Goal: Information Seeking & Learning: Learn about a topic

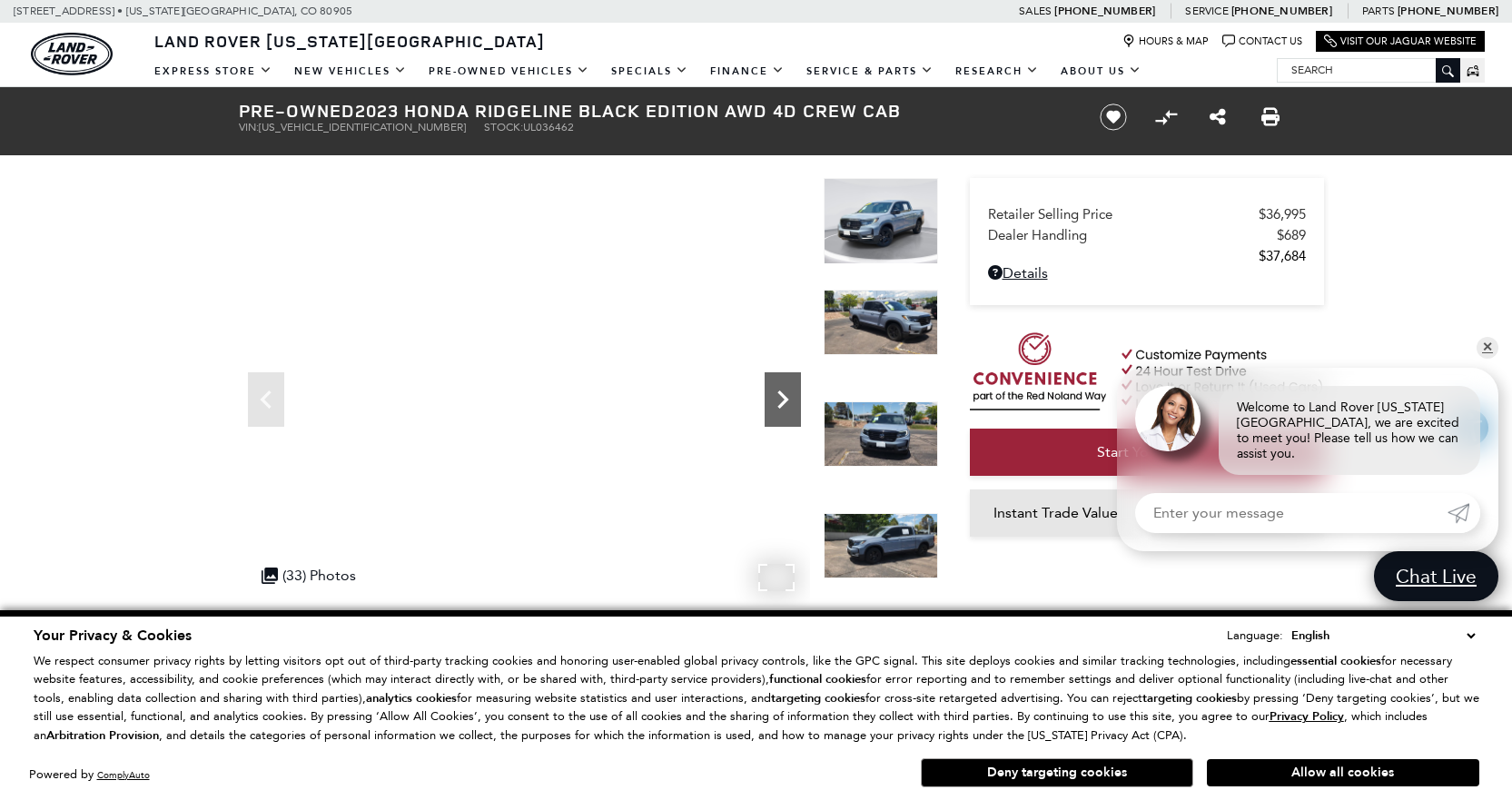
click at [785, 398] on icon "Next" at bounding box center [783, 400] width 11 height 18
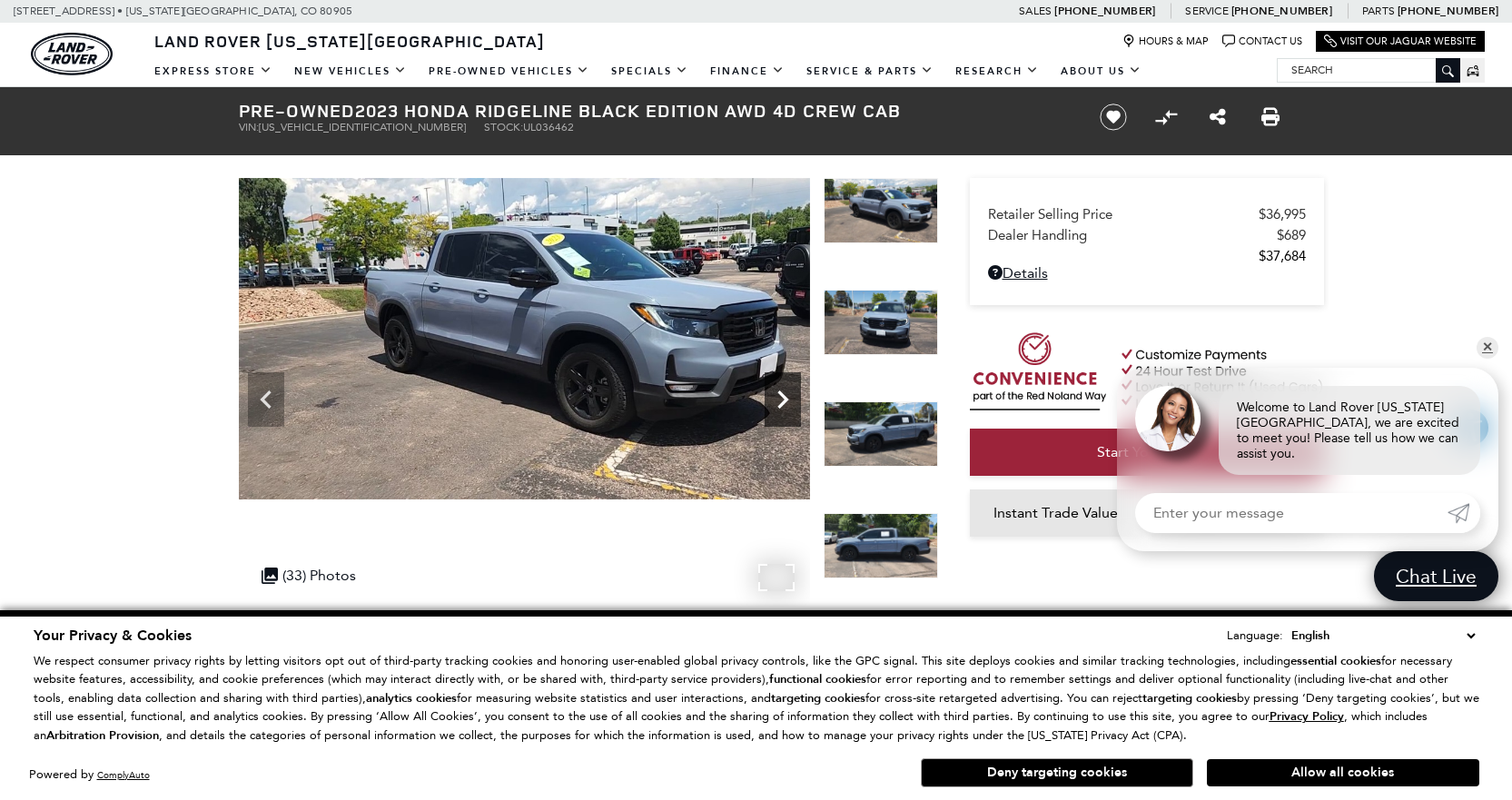
click at [776, 394] on icon "Next" at bounding box center [783, 400] width 36 height 36
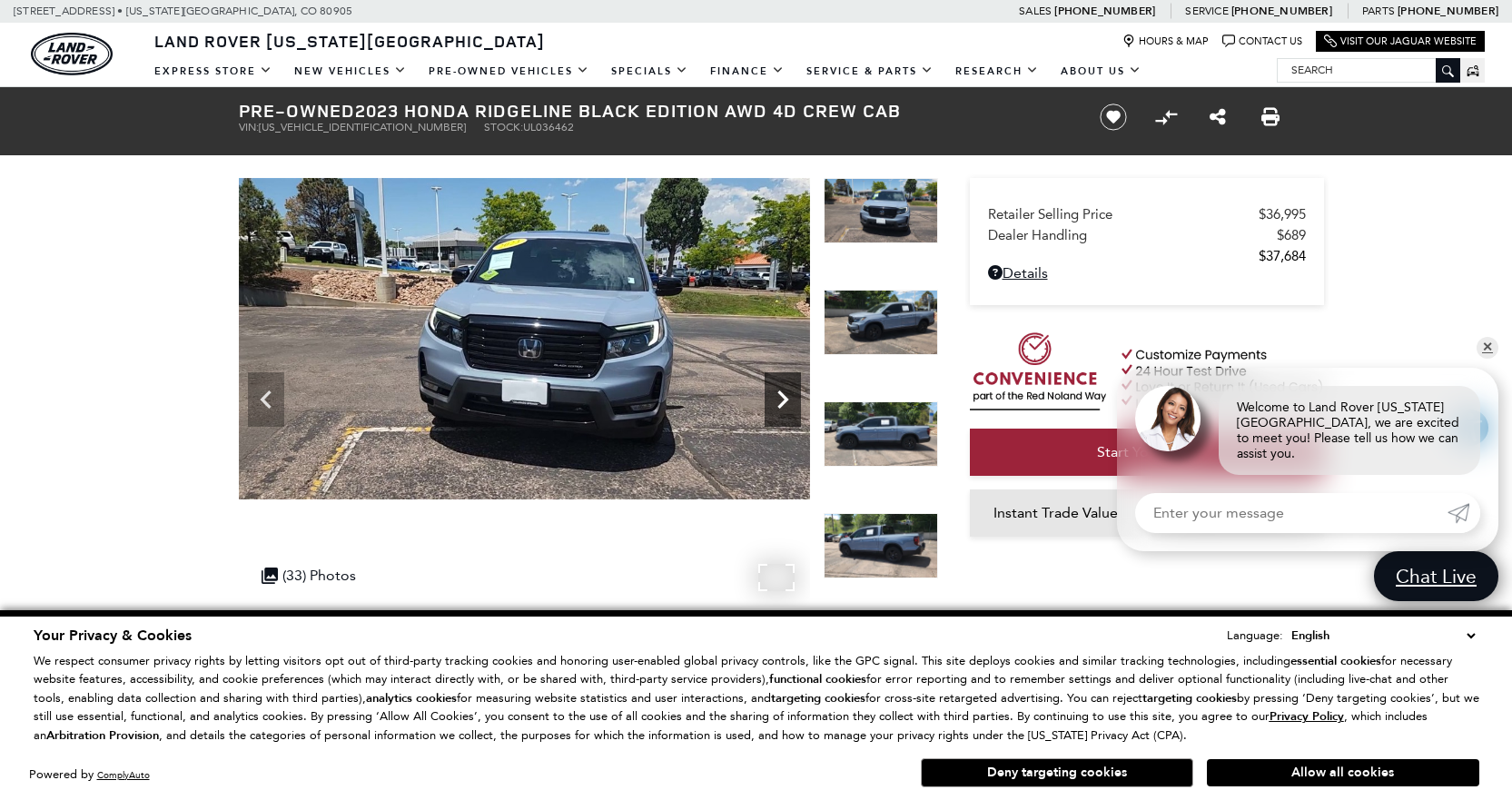
click at [776, 394] on icon "Next" at bounding box center [783, 400] width 36 height 36
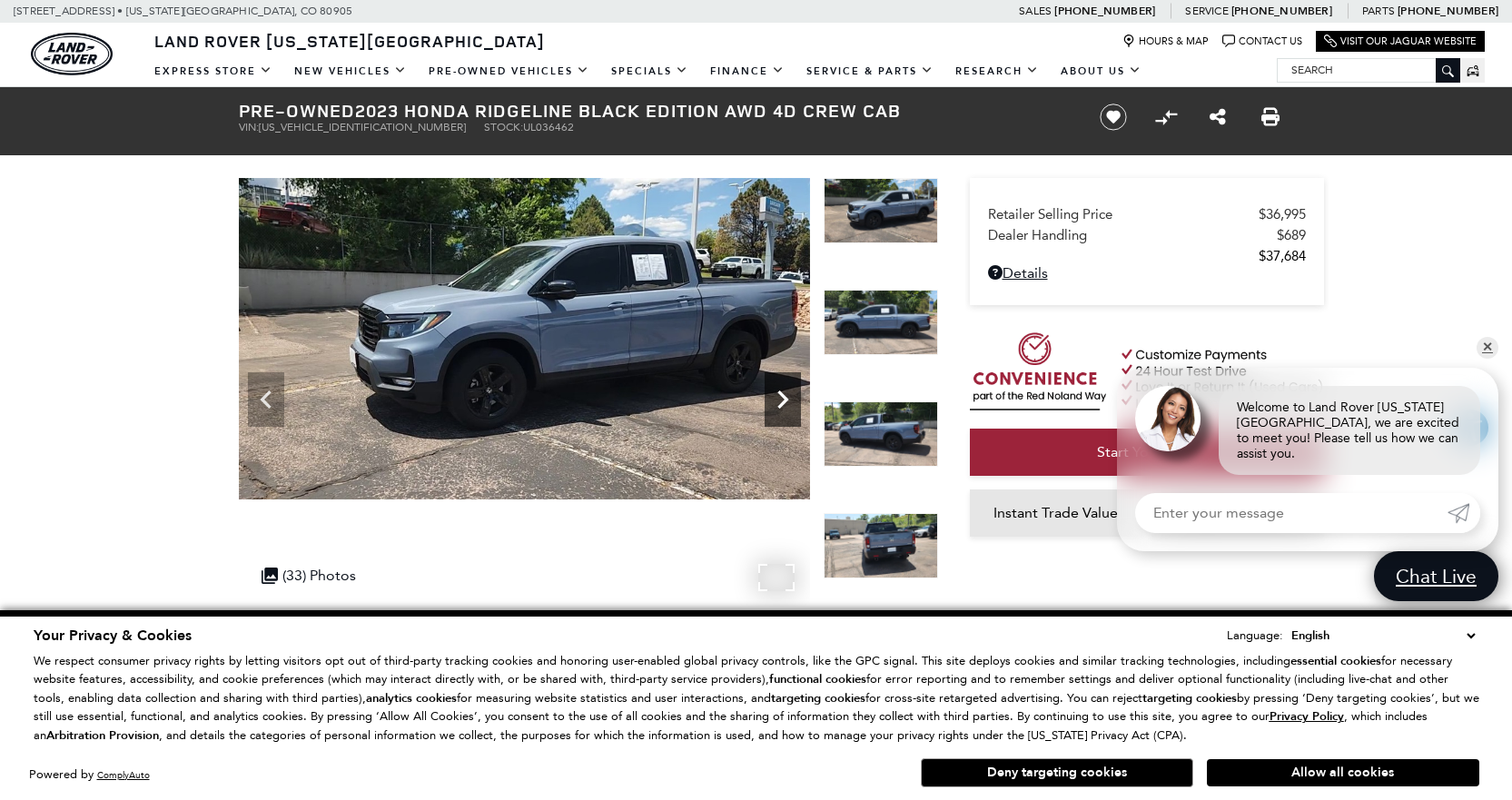
click at [776, 394] on icon "Next" at bounding box center [783, 400] width 36 height 36
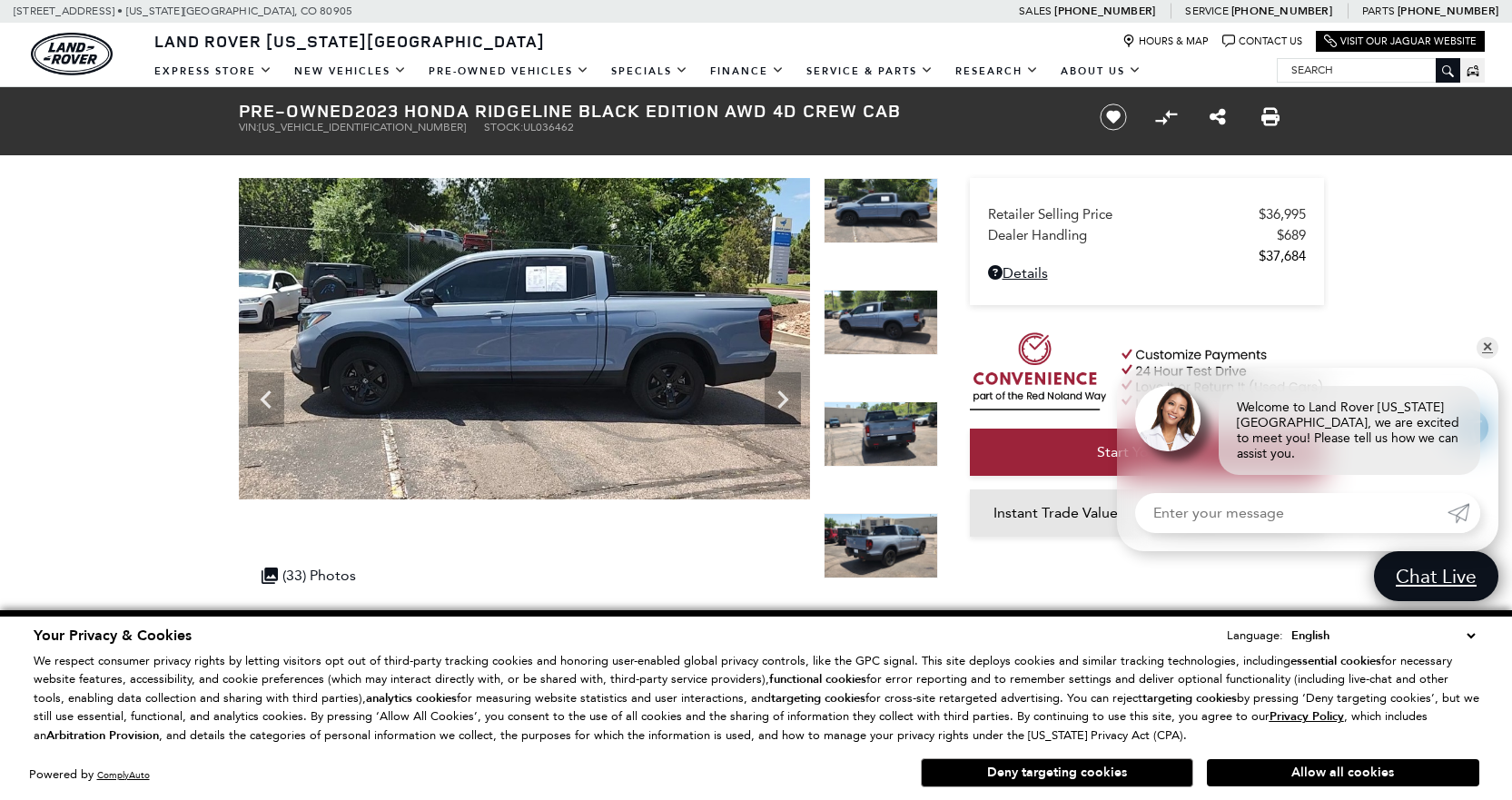
click at [900, 448] on img at bounding box center [881, 435] width 115 height 65
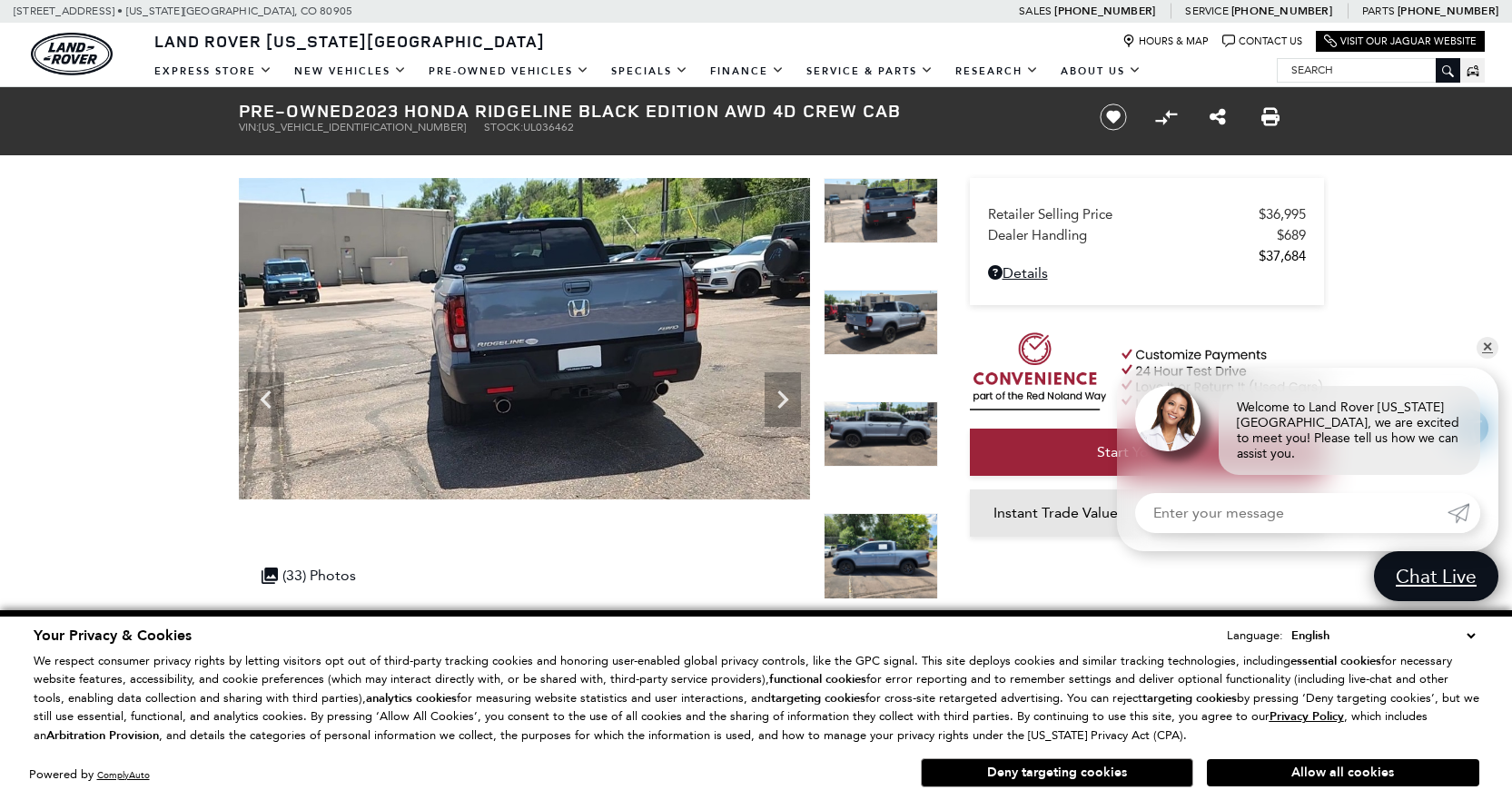
click at [856, 426] on img at bounding box center [881, 435] width 115 height 65
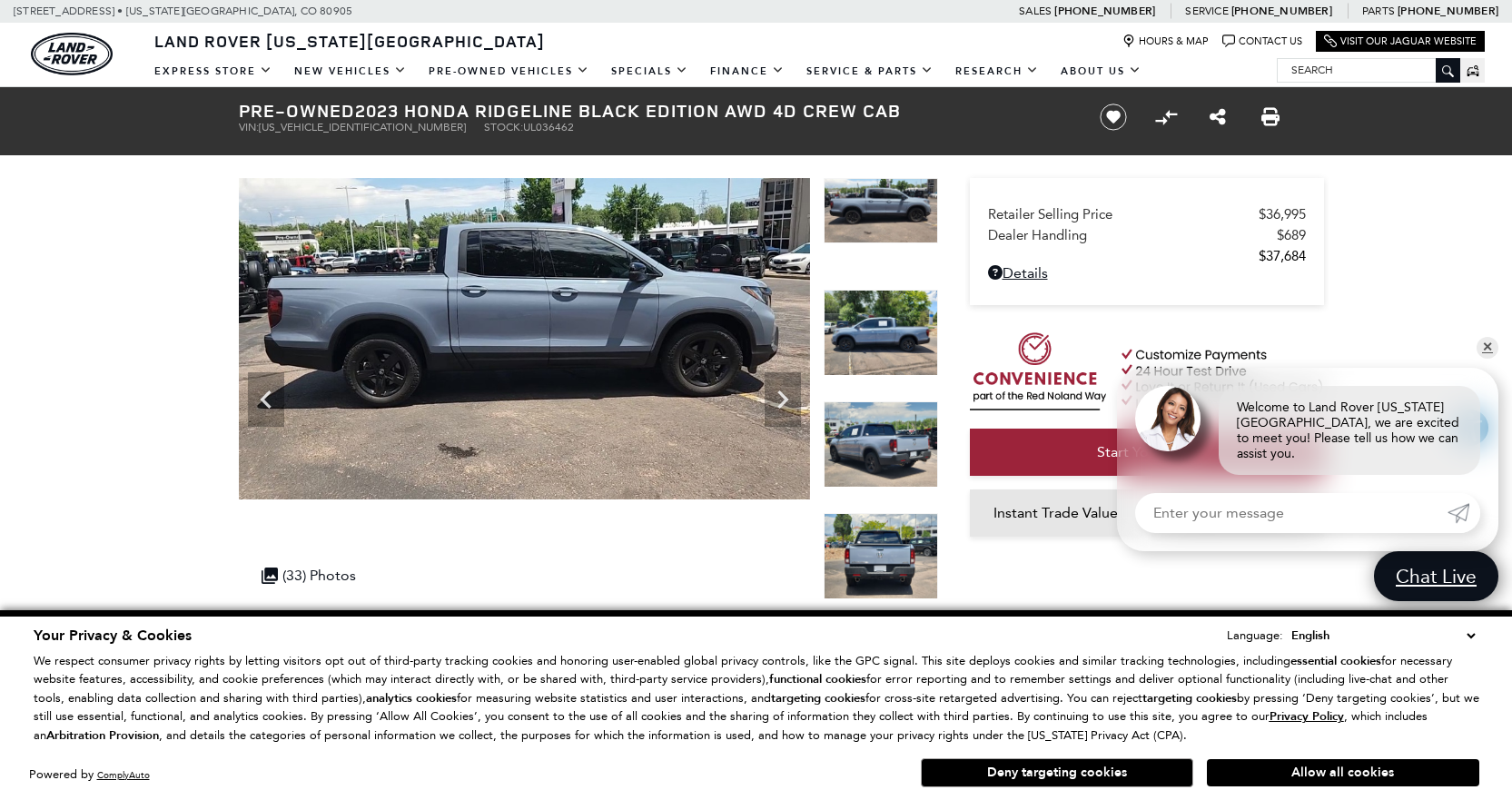
click at [874, 454] on img at bounding box center [881, 445] width 115 height 86
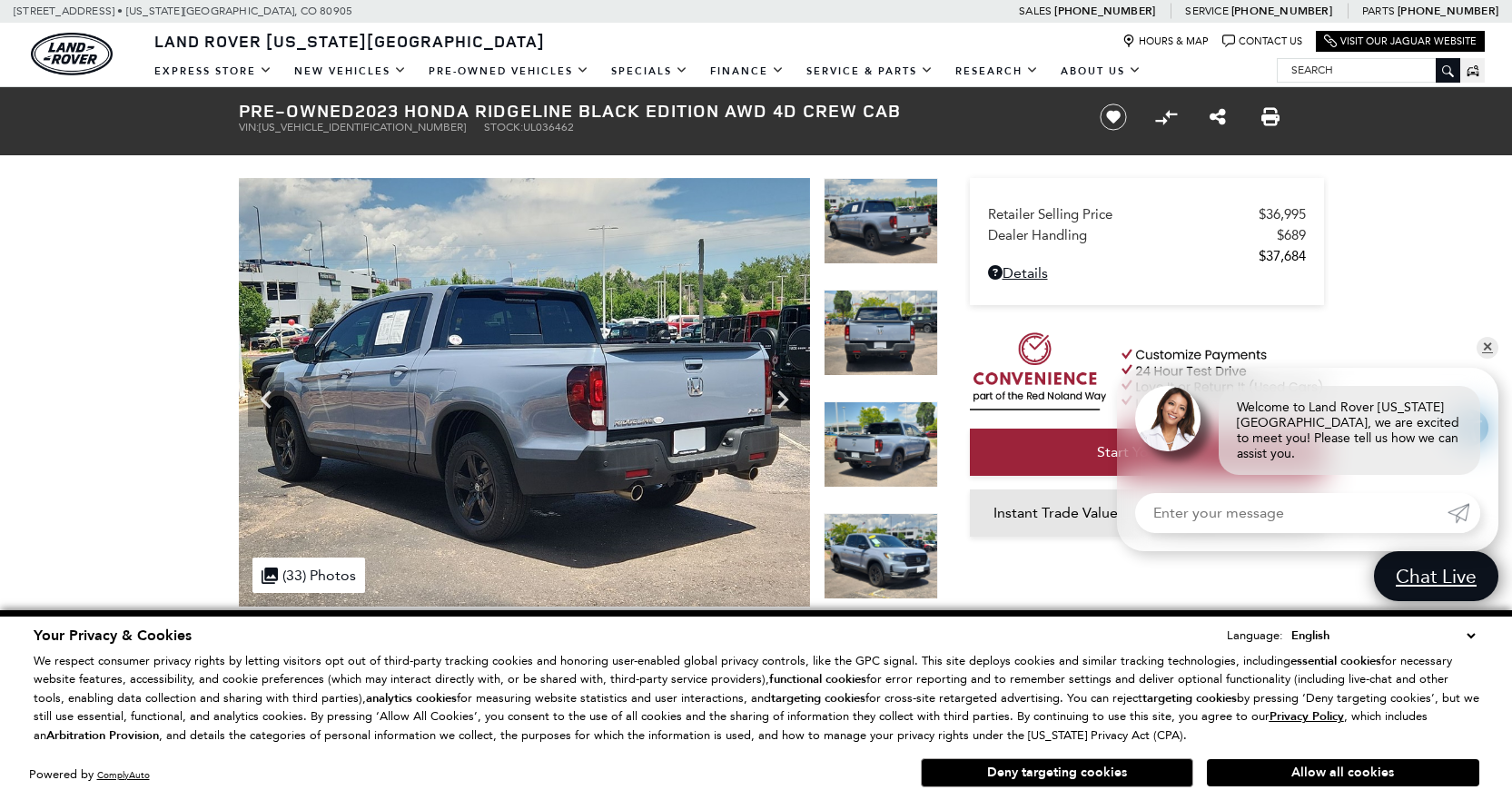
click at [860, 452] on img at bounding box center [881, 445] width 115 height 86
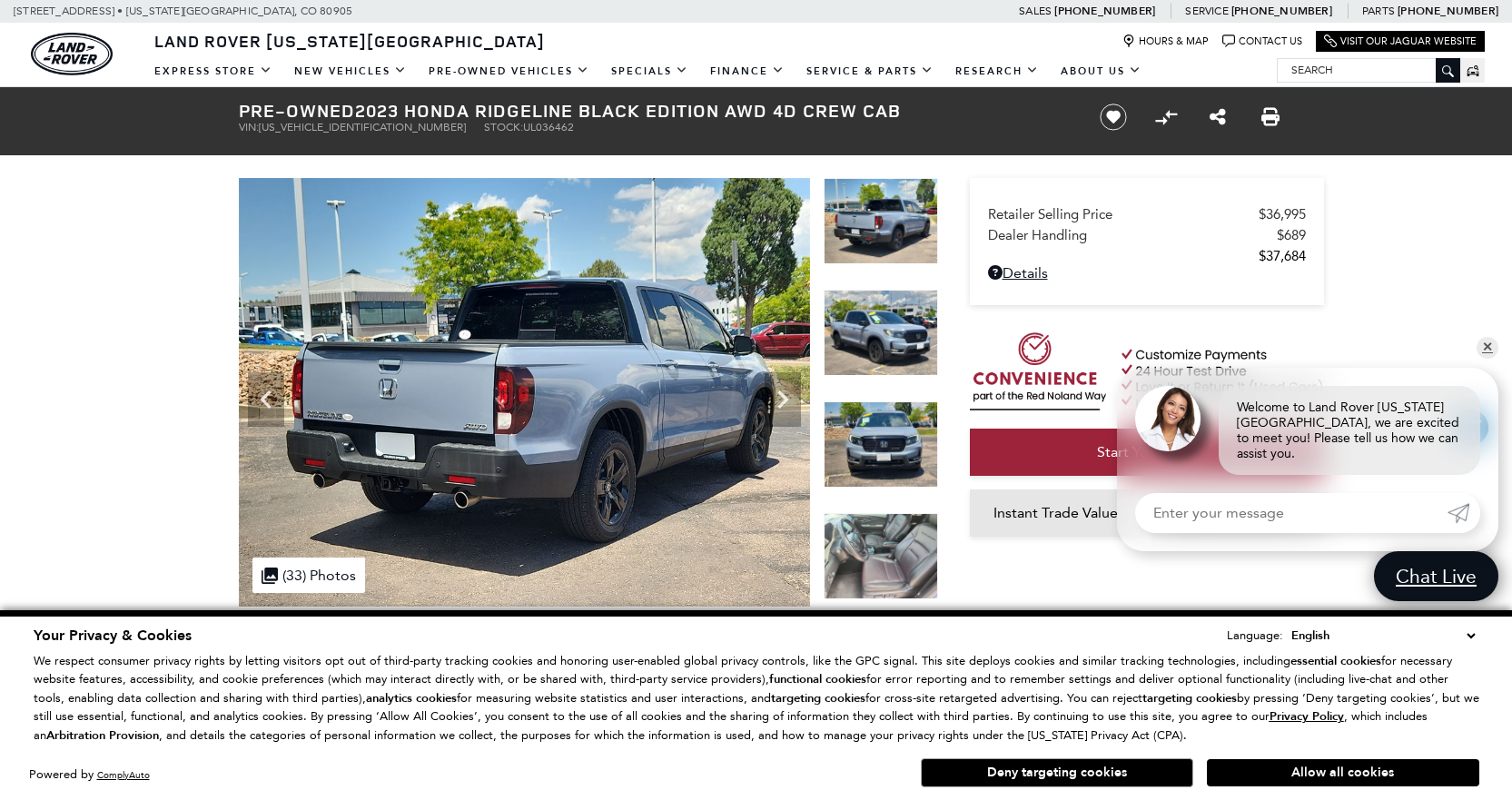
click at [860, 452] on img at bounding box center [881, 445] width 115 height 86
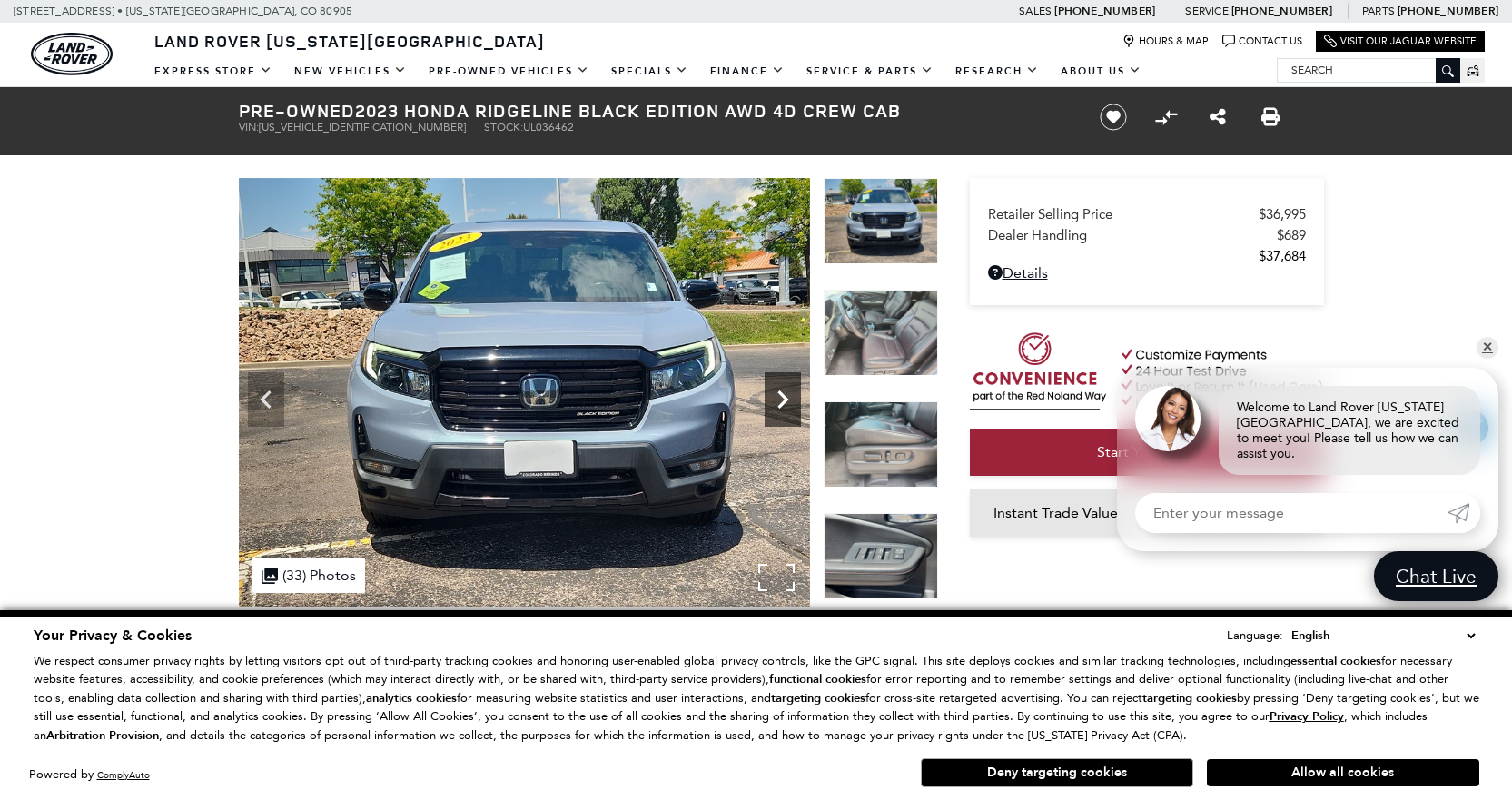
click at [769, 403] on icon "Next" at bounding box center [783, 400] width 36 height 36
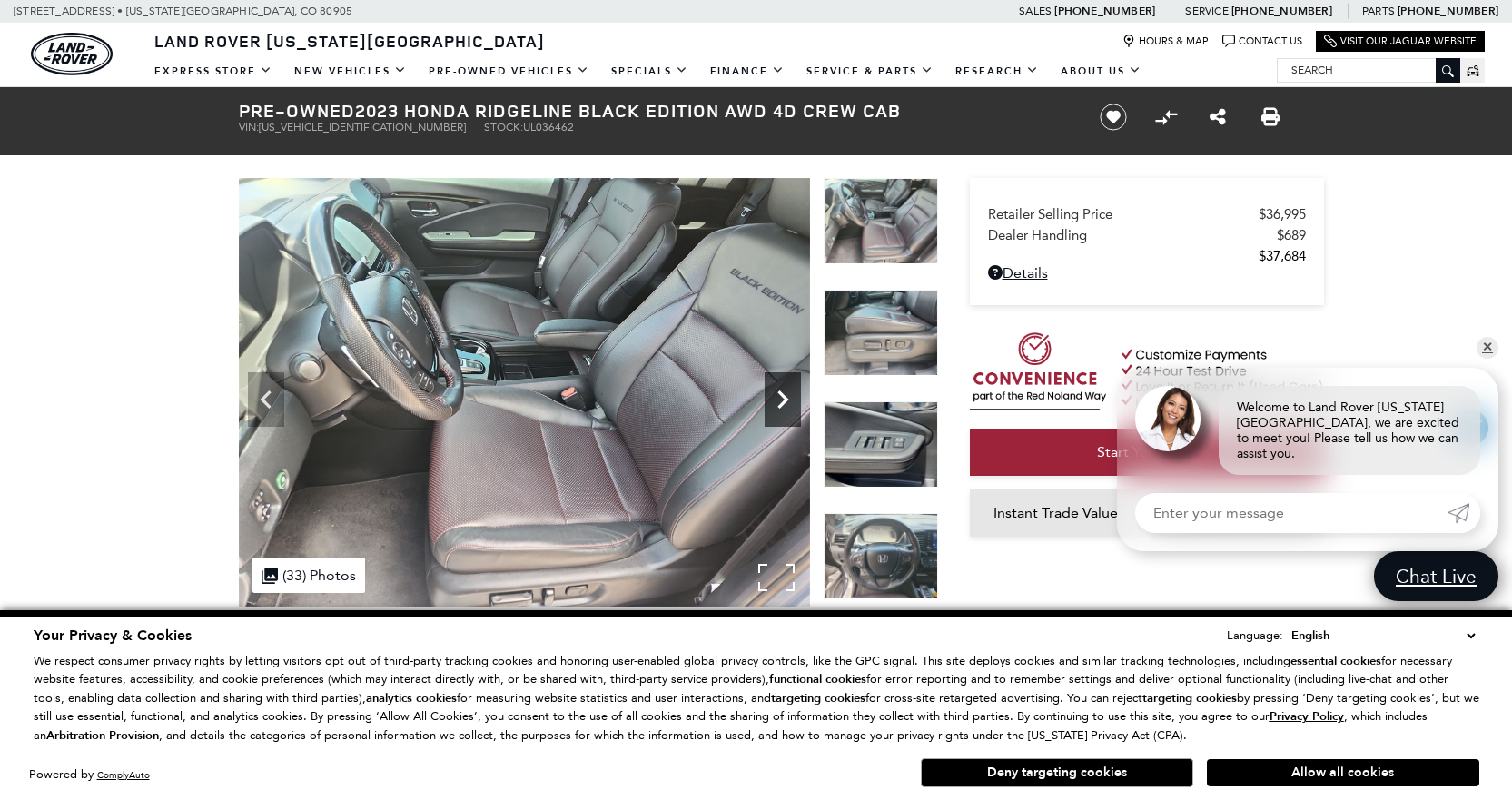
click at [769, 403] on icon "Next" at bounding box center [783, 400] width 36 height 36
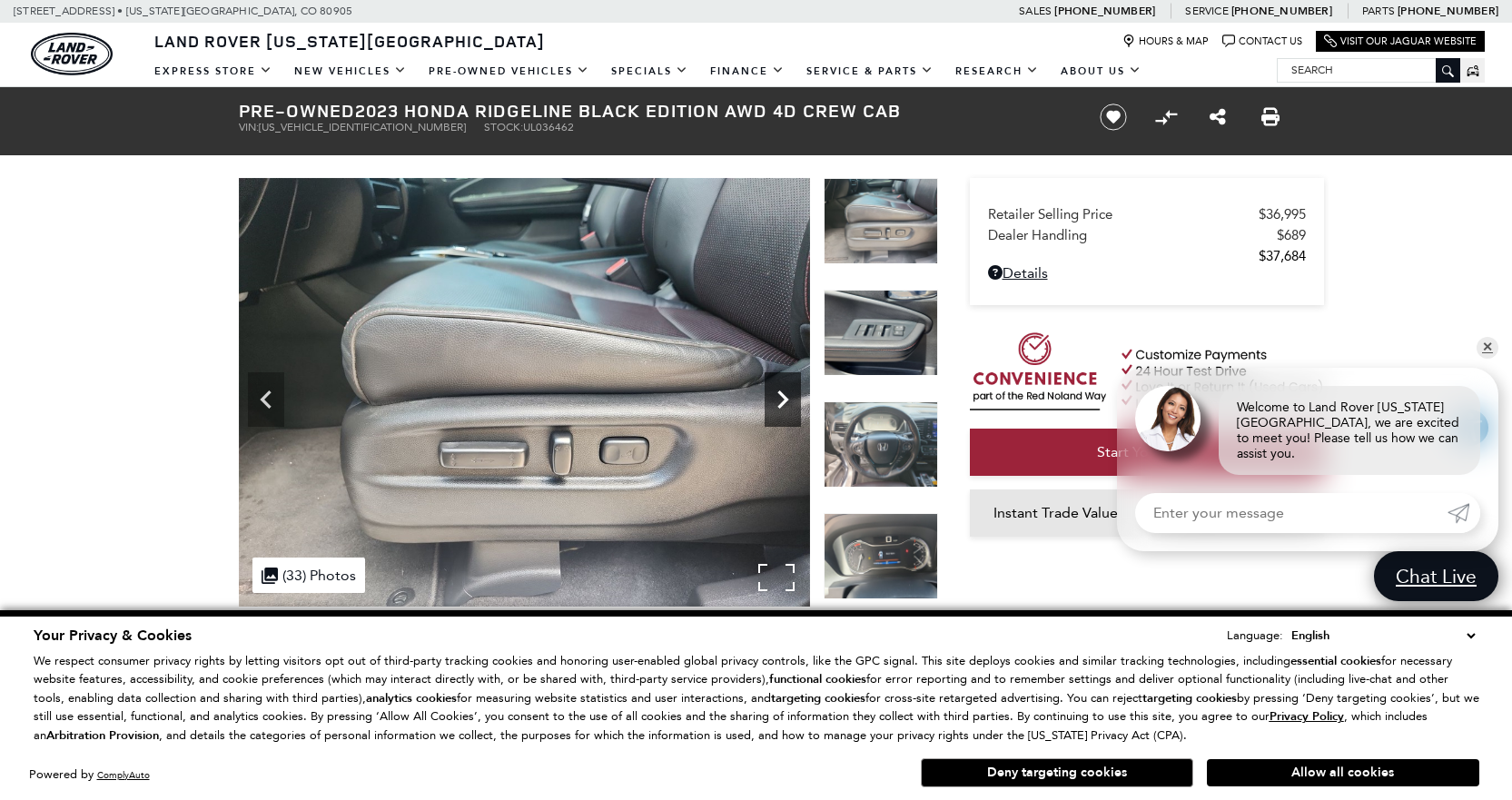
click at [769, 403] on icon "Next" at bounding box center [783, 400] width 36 height 36
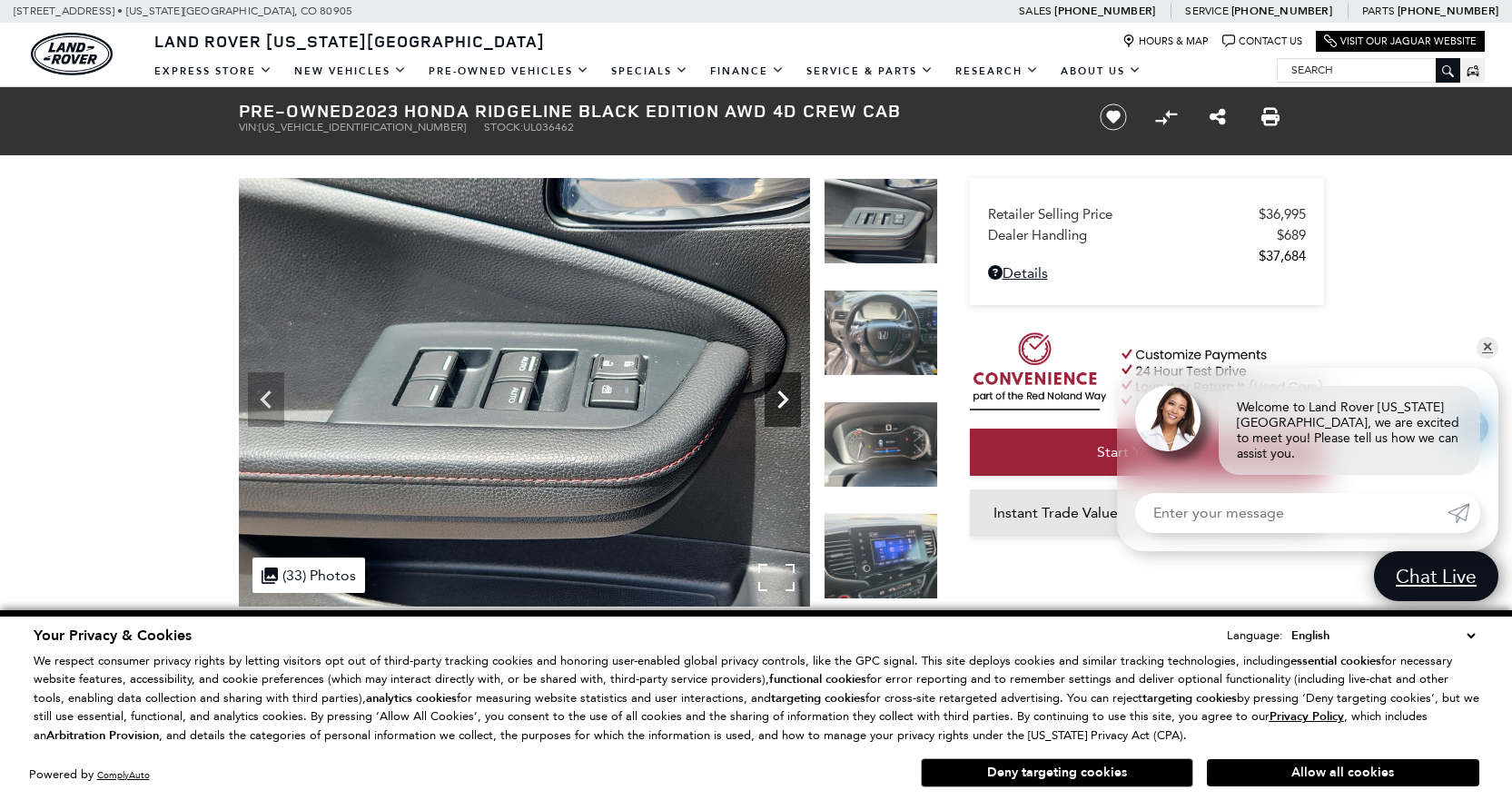
click at [769, 403] on icon "Next" at bounding box center [783, 400] width 36 height 36
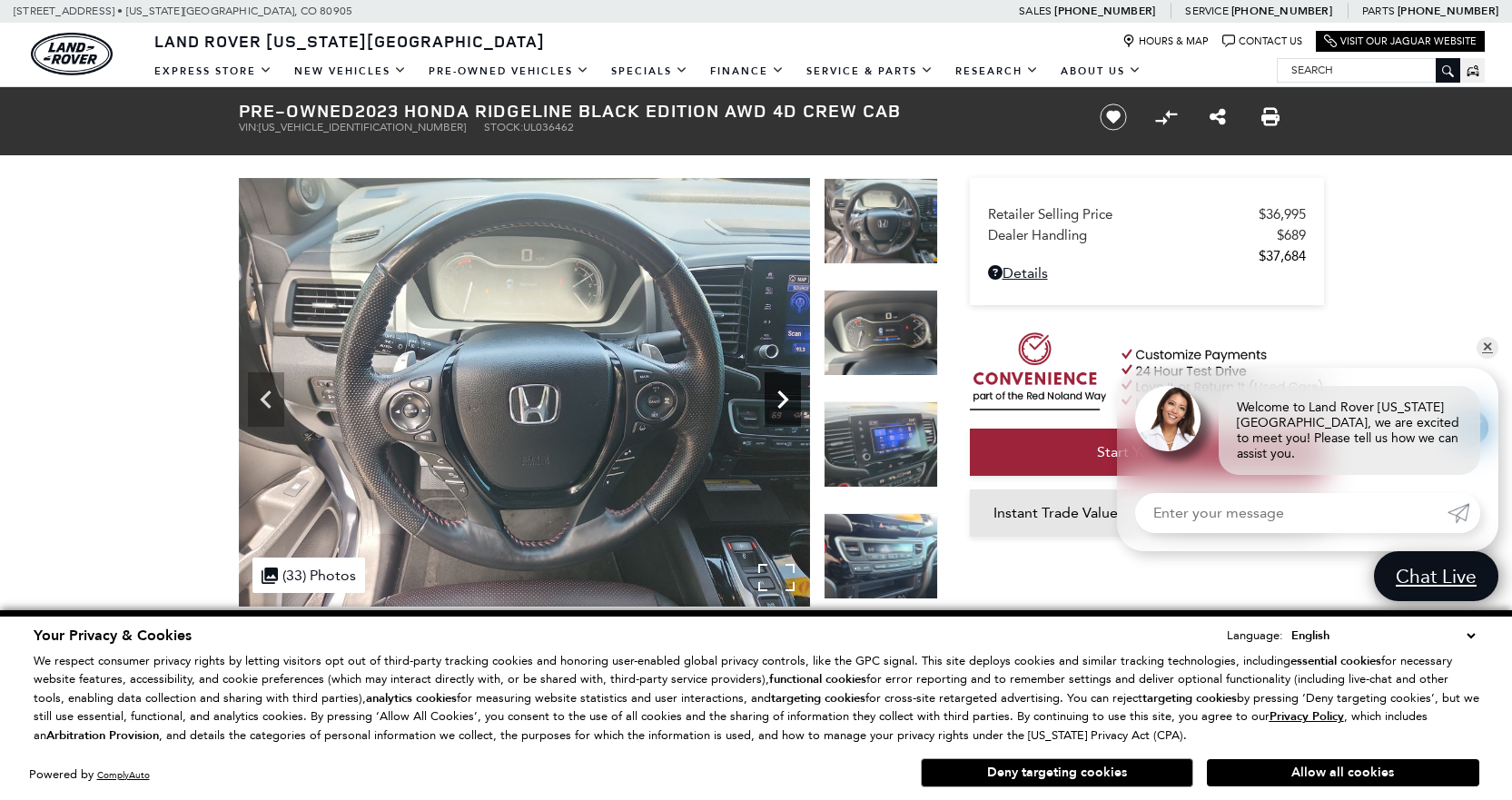
click at [769, 403] on icon "Next" at bounding box center [783, 400] width 36 height 36
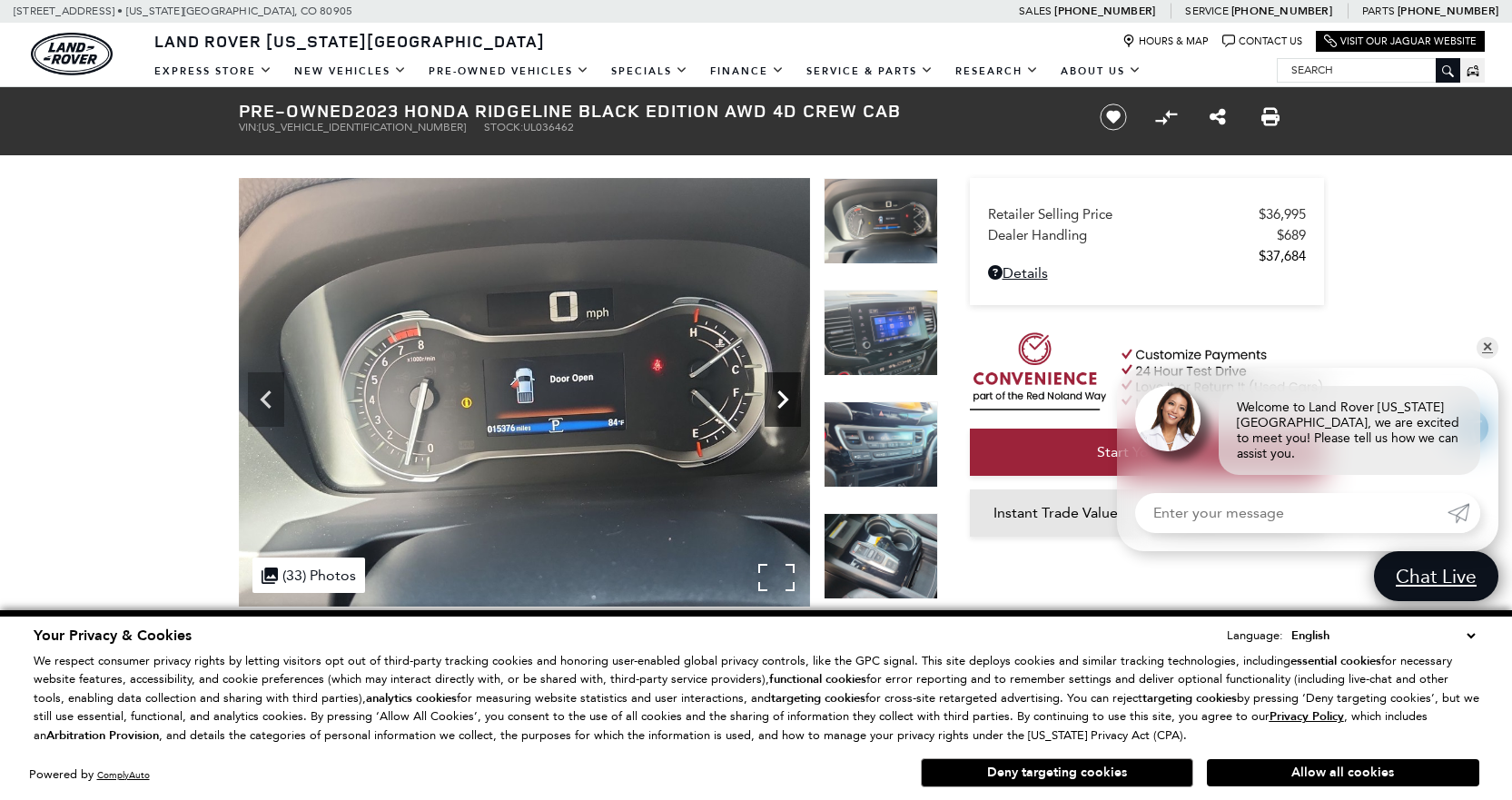
click at [769, 403] on icon "Next" at bounding box center [783, 400] width 36 height 36
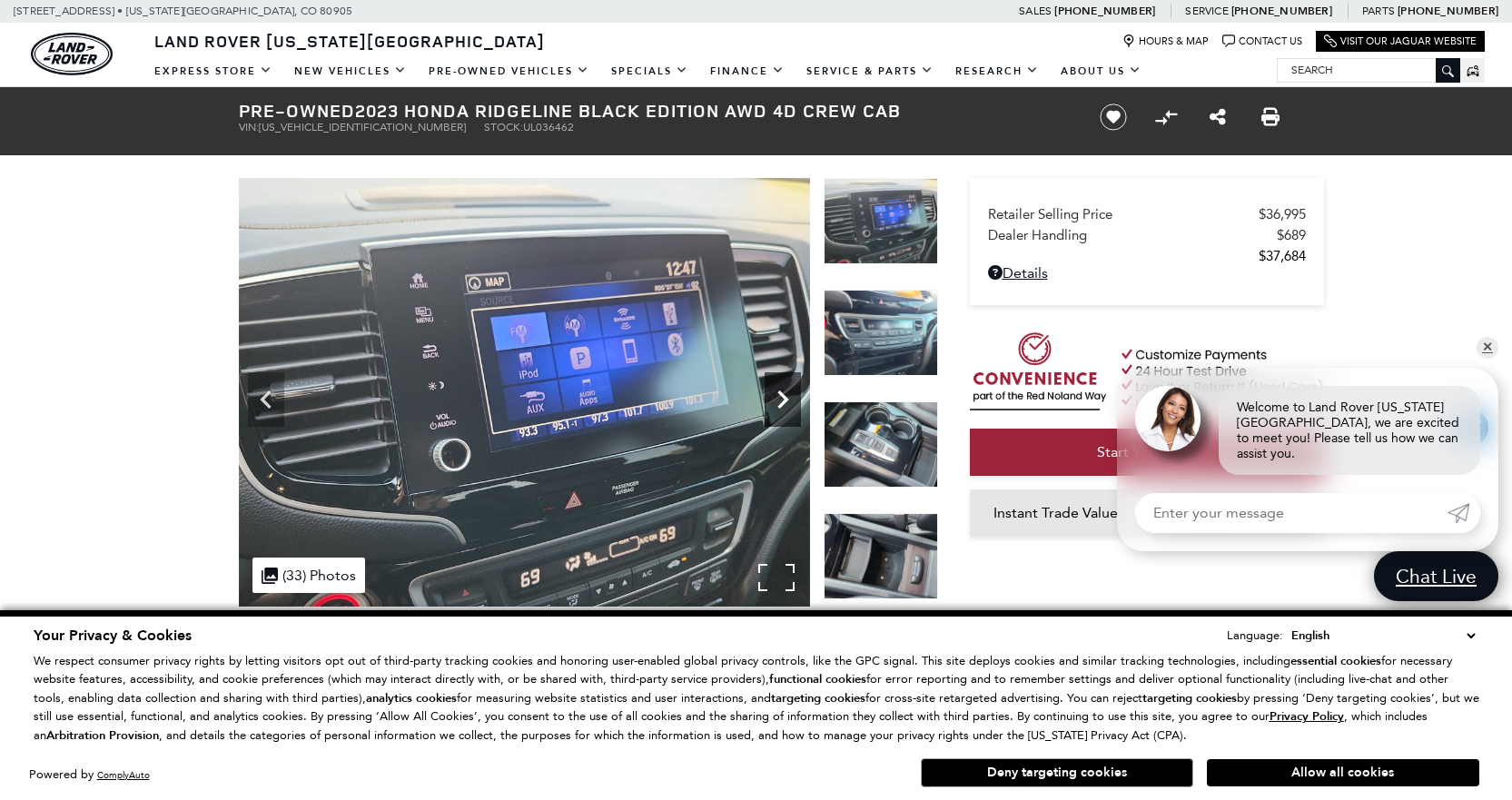
click at [769, 403] on icon "Next" at bounding box center [783, 400] width 36 height 36
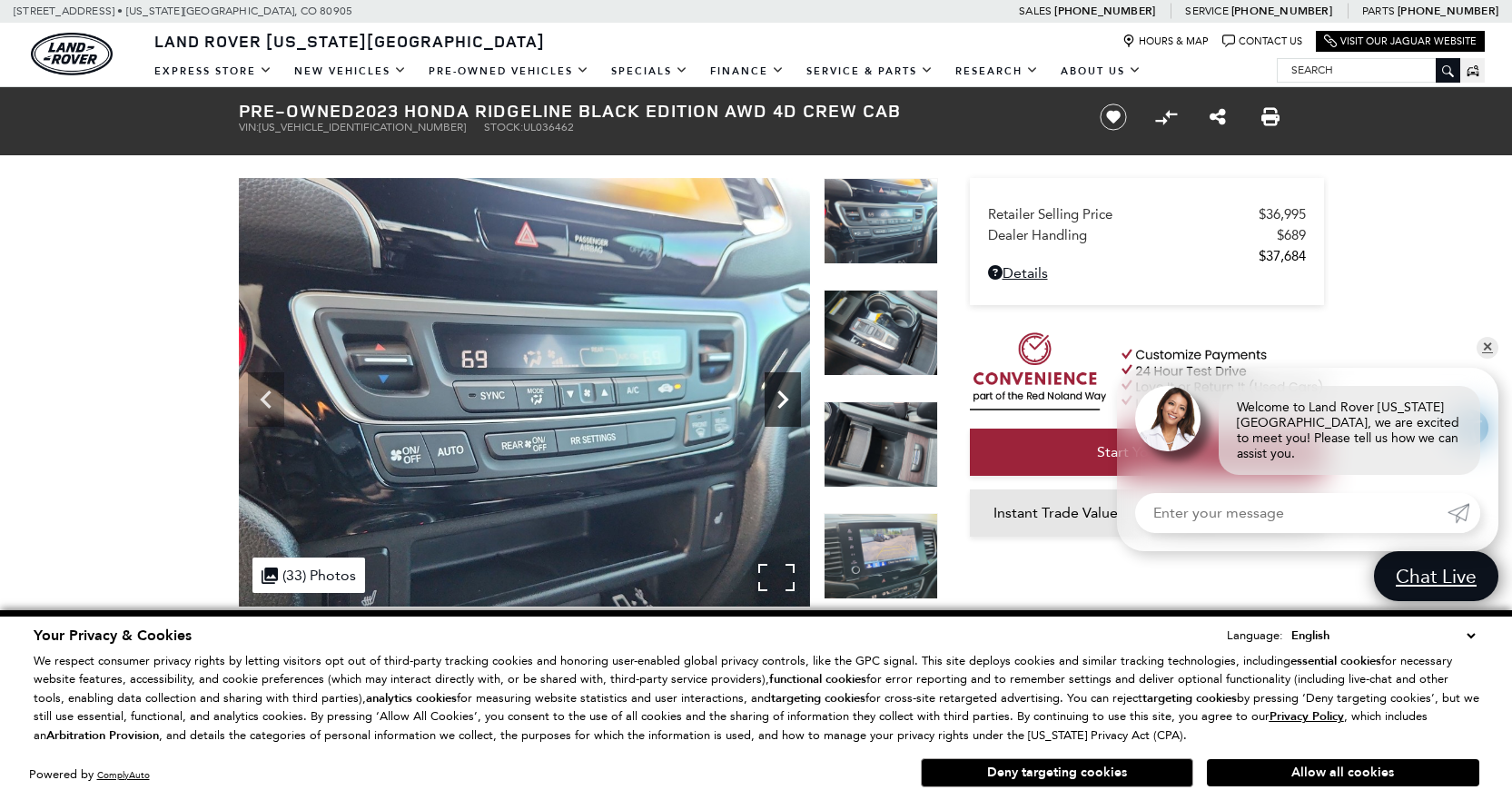
click at [769, 403] on icon "Next" at bounding box center [783, 400] width 36 height 36
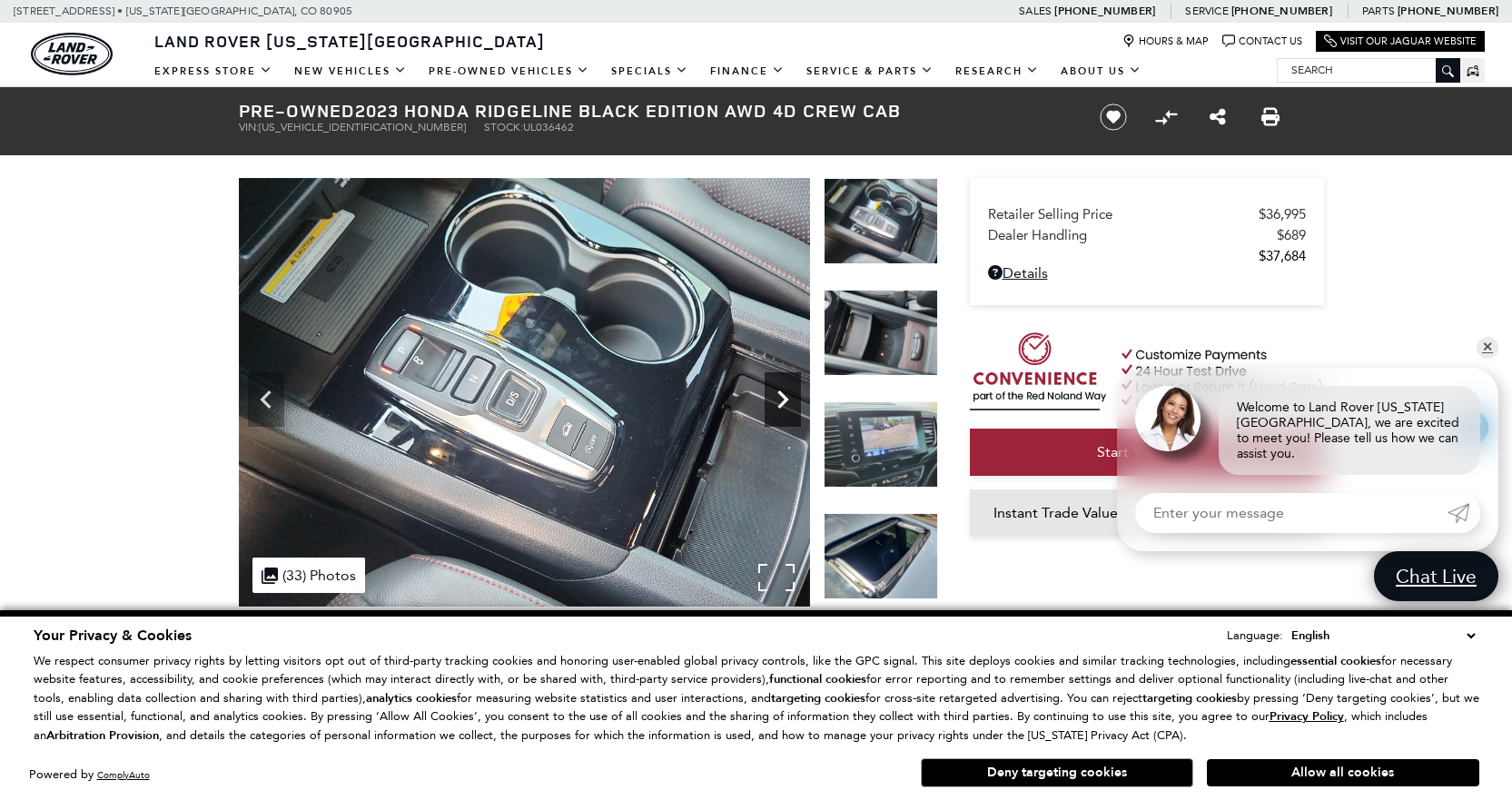
click at [769, 403] on icon "Next" at bounding box center [783, 400] width 36 height 36
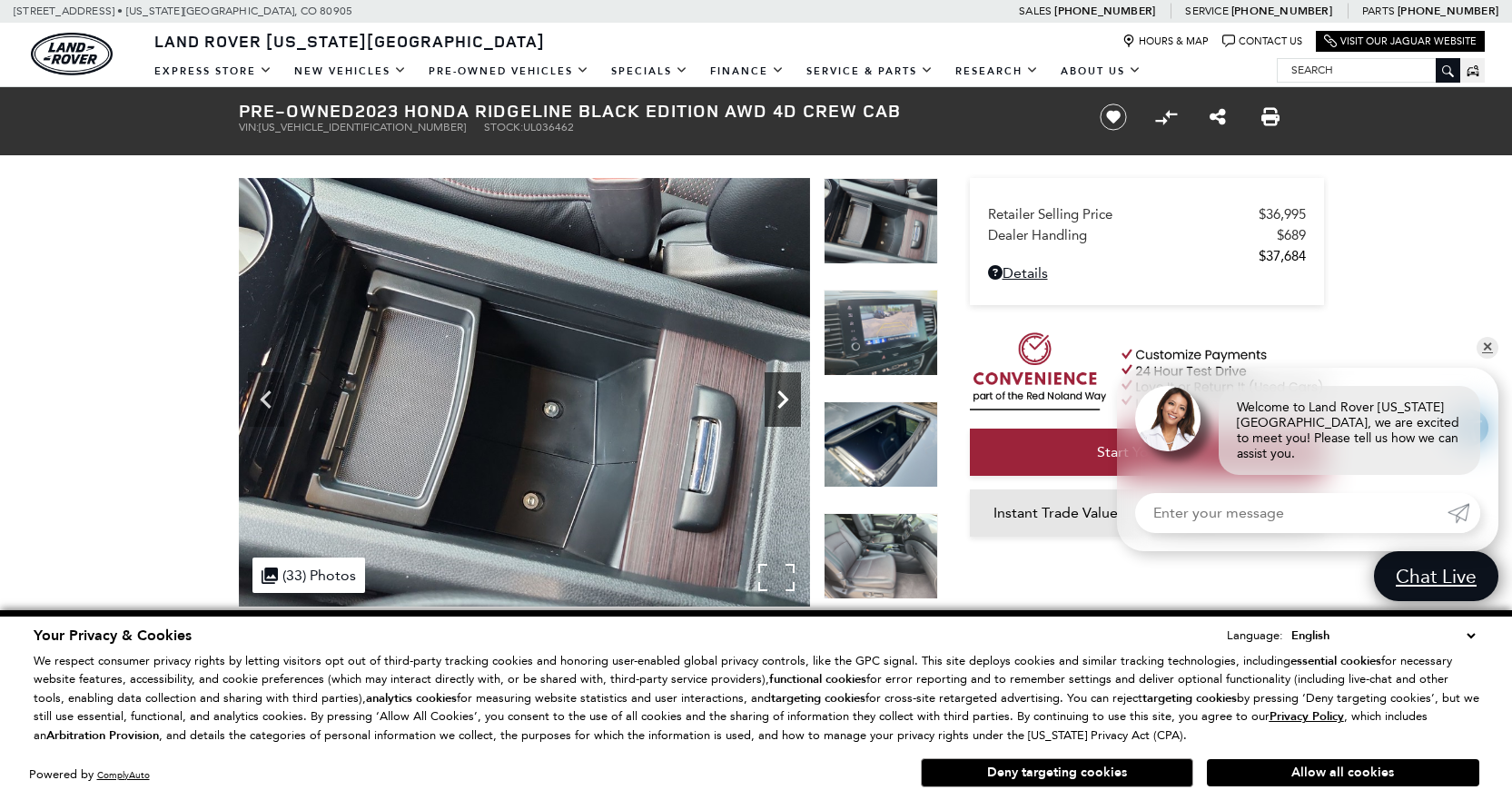
click at [767, 405] on icon "Next" at bounding box center [783, 400] width 36 height 36
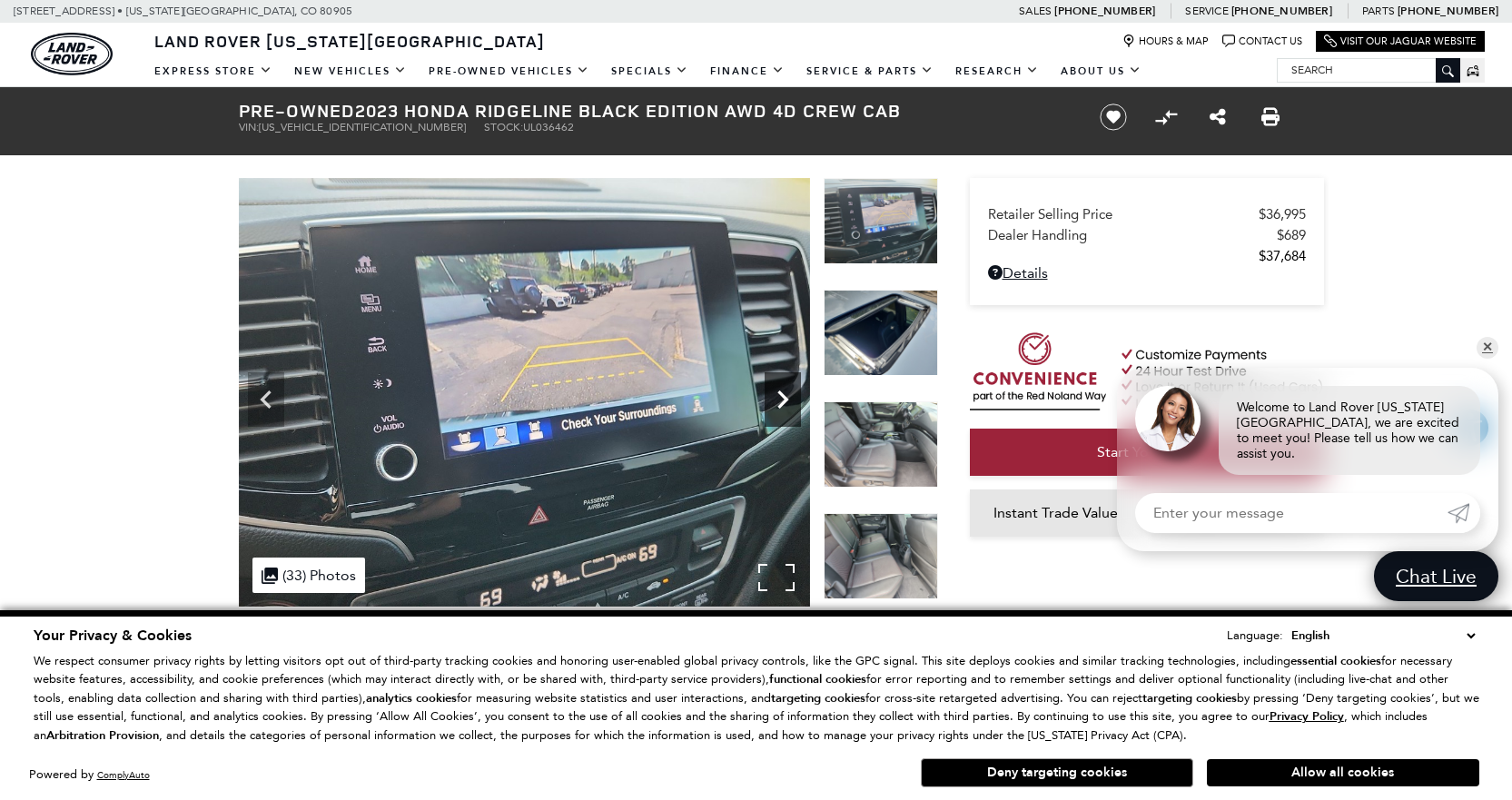
click at [767, 405] on icon "Next" at bounding box center [783, 400] width 36 height 36
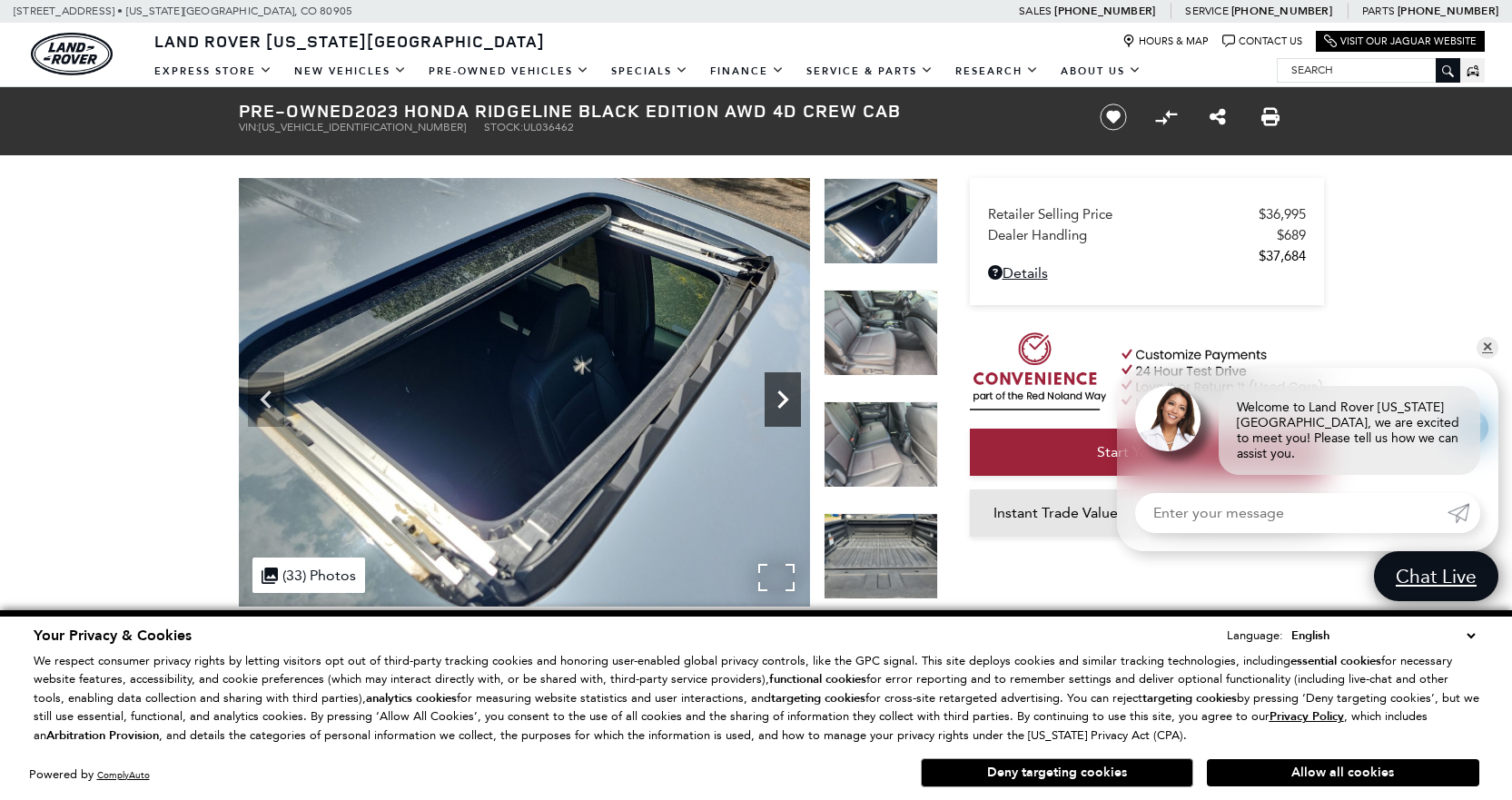
click at [767, 405] on icon "Next" at bounding box center [783, 400] width 36 height 36
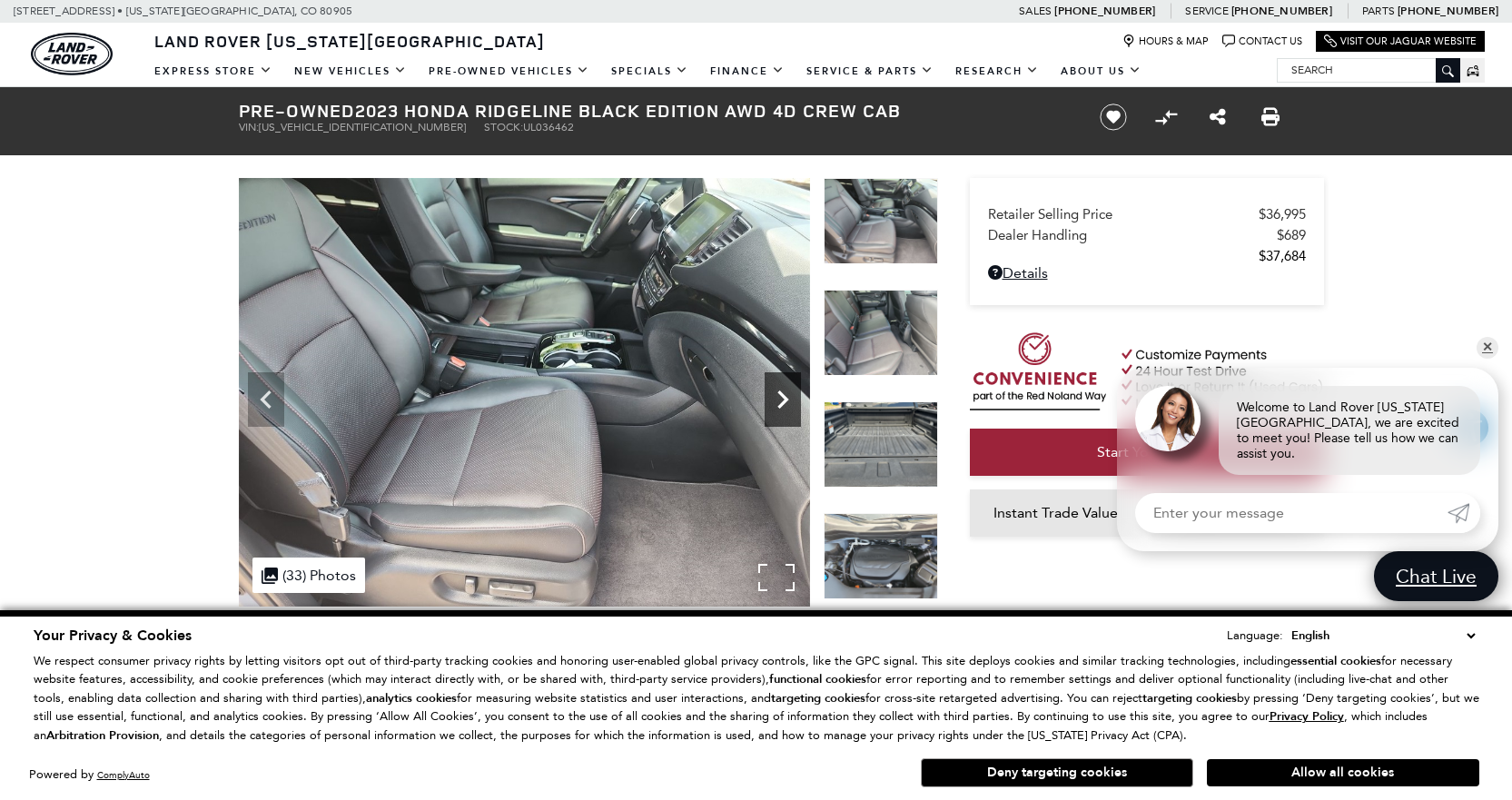
click at [767, 405] on icon "Next" at bounding box center [783, 400] width 36 height 36
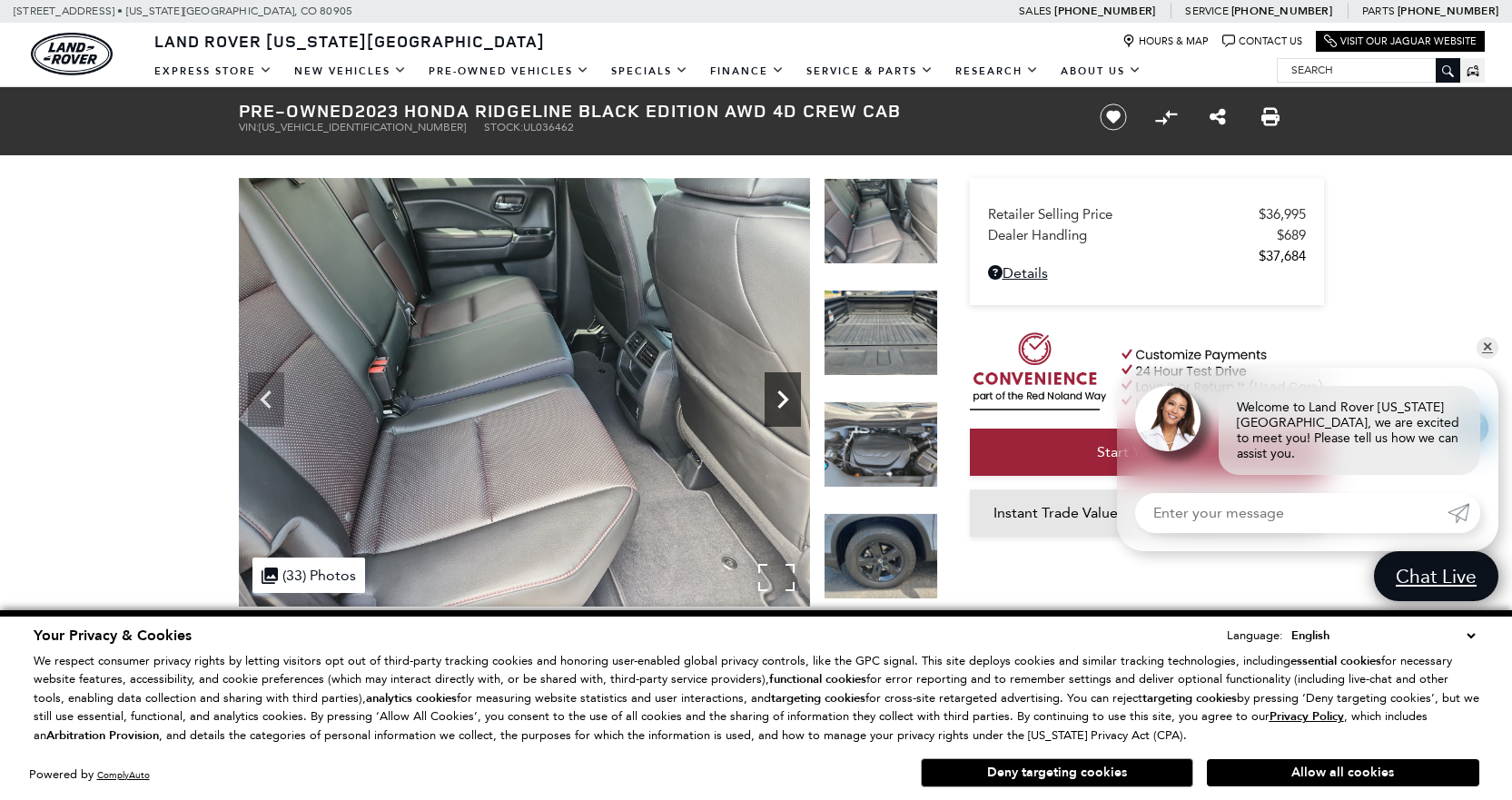
click at [767, 405] on icon "Next" at bounding box center [783, 400] width 36 height 36
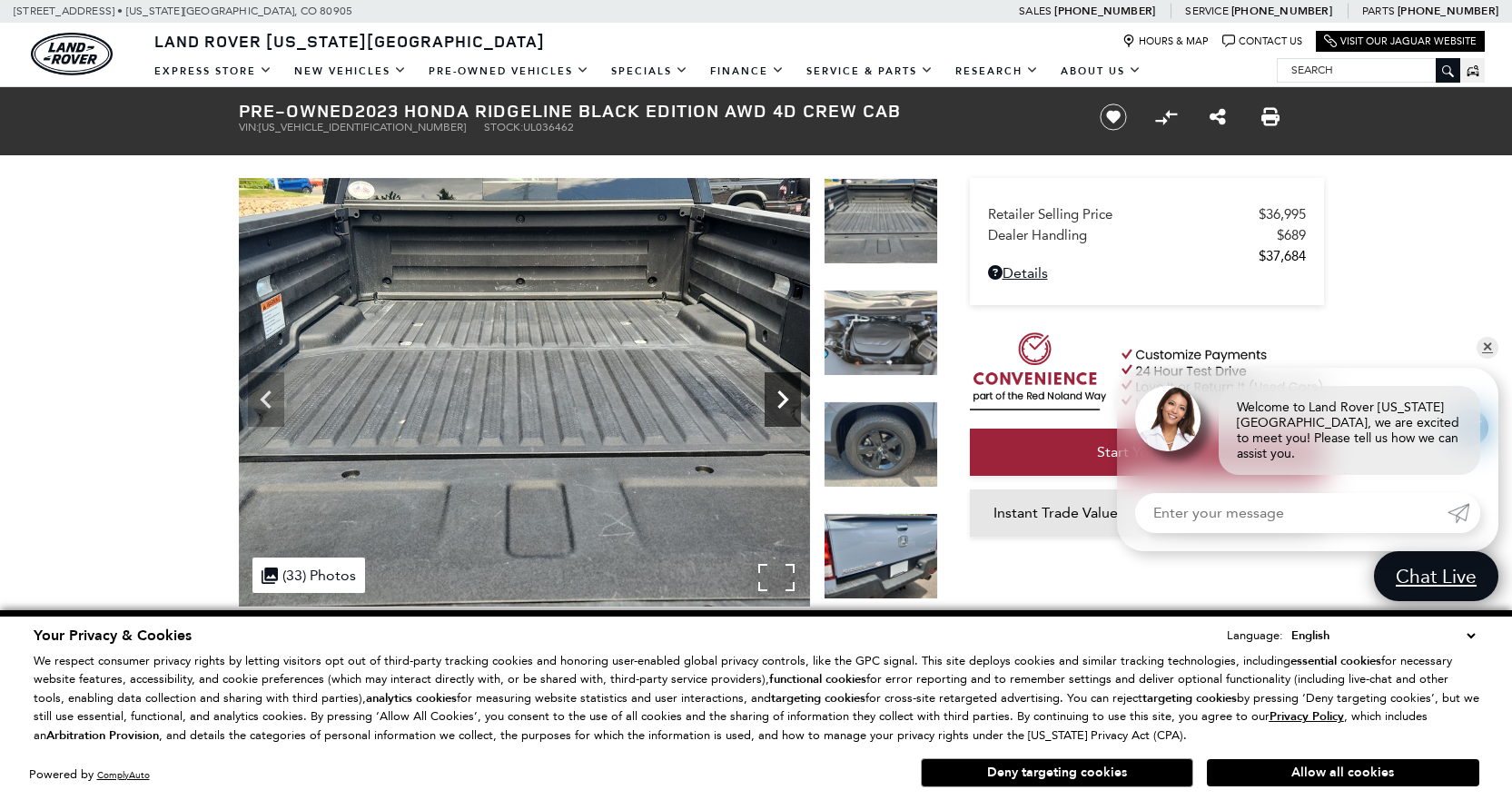
click at [767, 405] on icon "Next" at bounding box center [783, 400] width 36 height 36
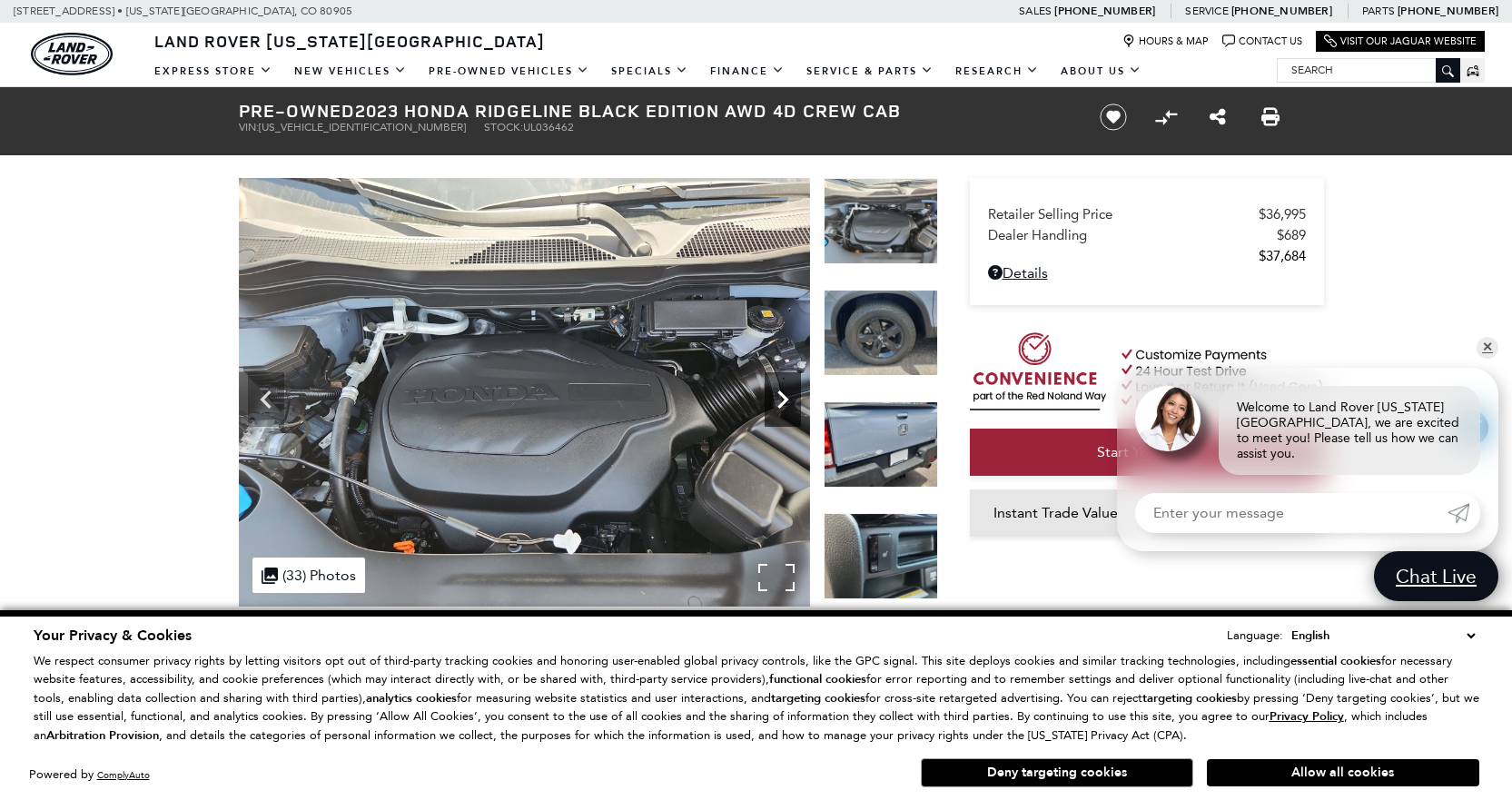
click at [767, 405] on icon "Next" at bounding box center [783, 400] width 36 height 36
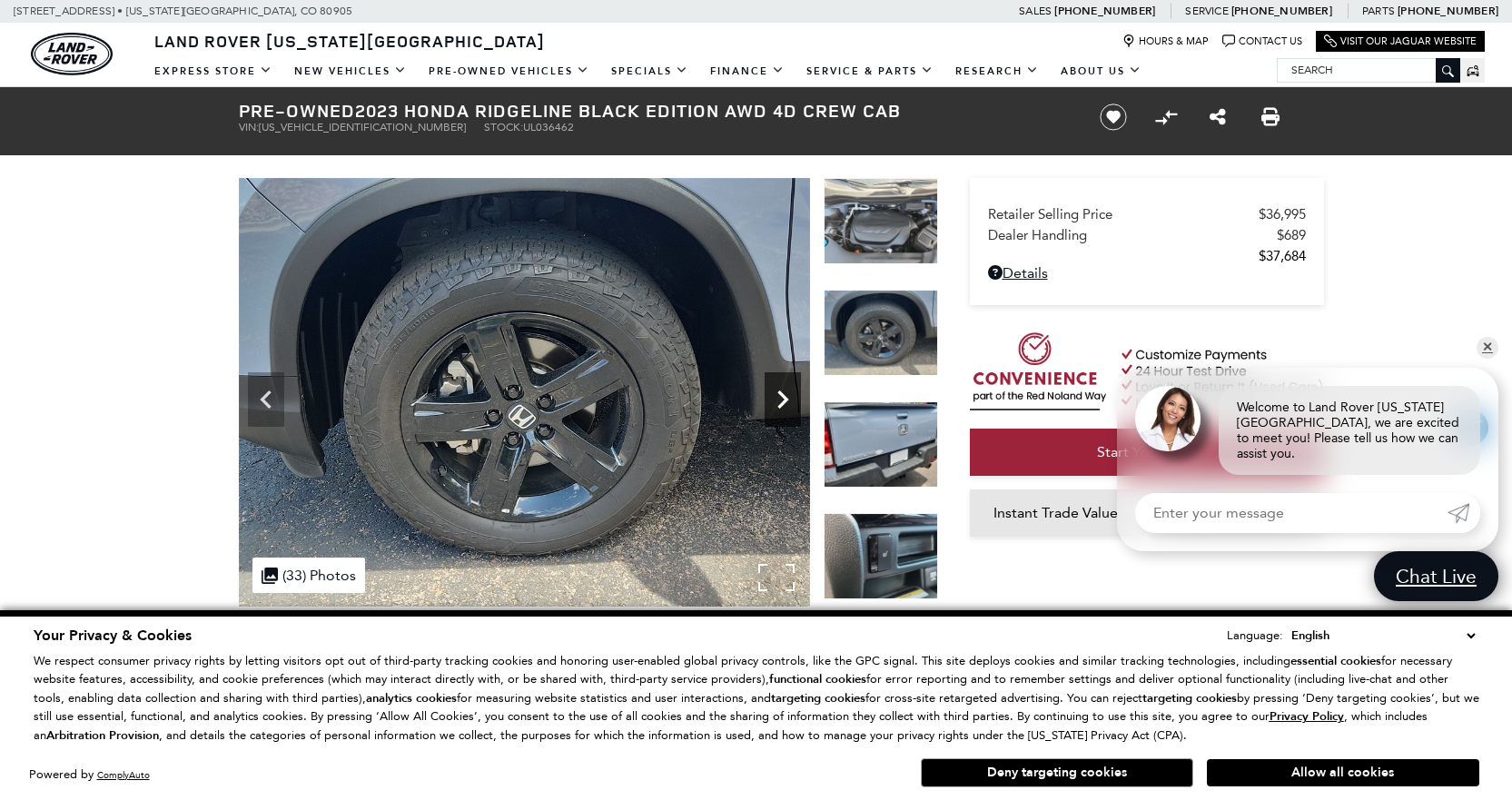
click at [767, 405] on icon "Next" at bounding box center [783, 400] width 36 height 36
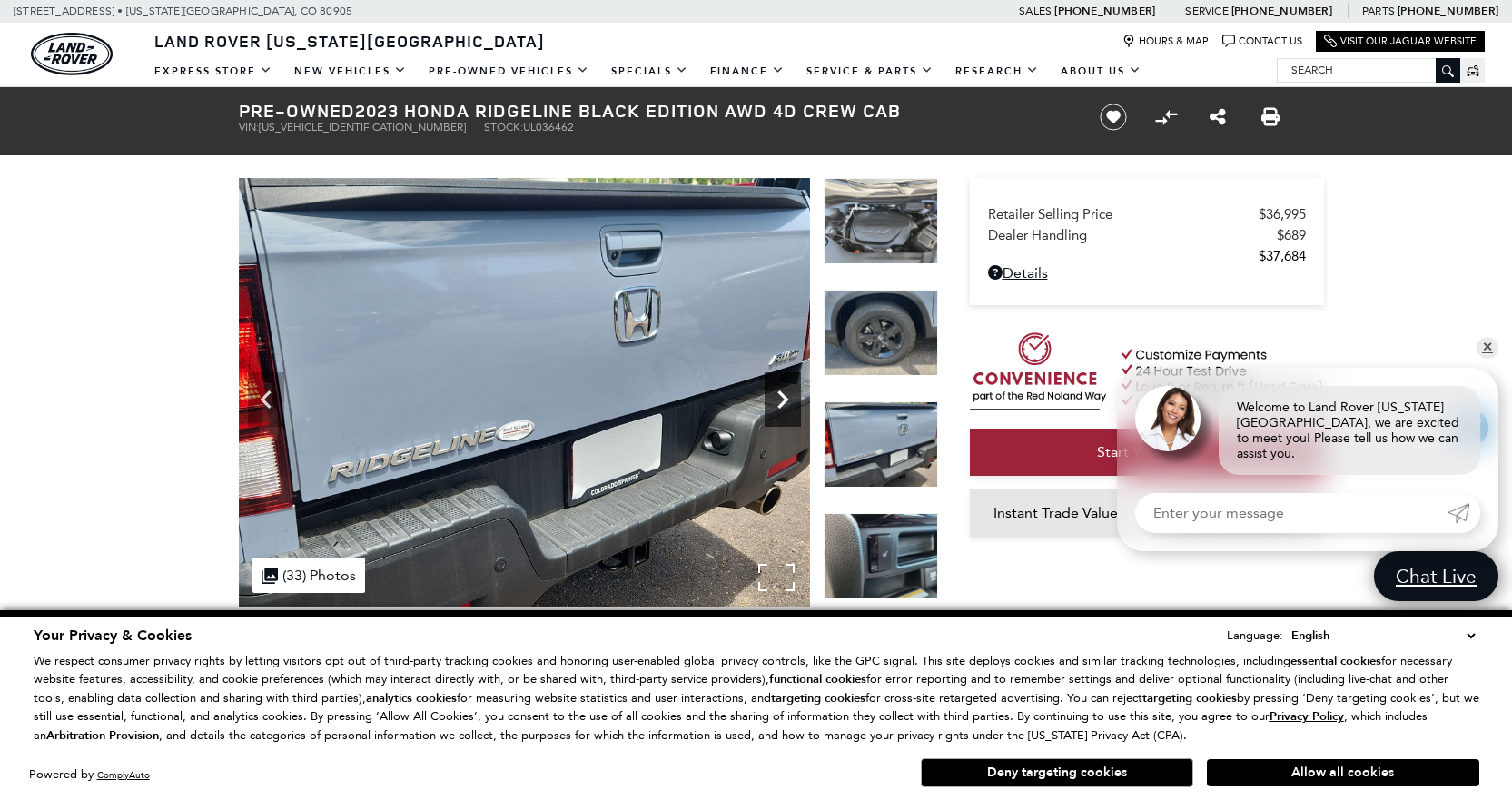
click at [767, 405] on icon "Next" at bounding box center [783, 400] width 36 height 36
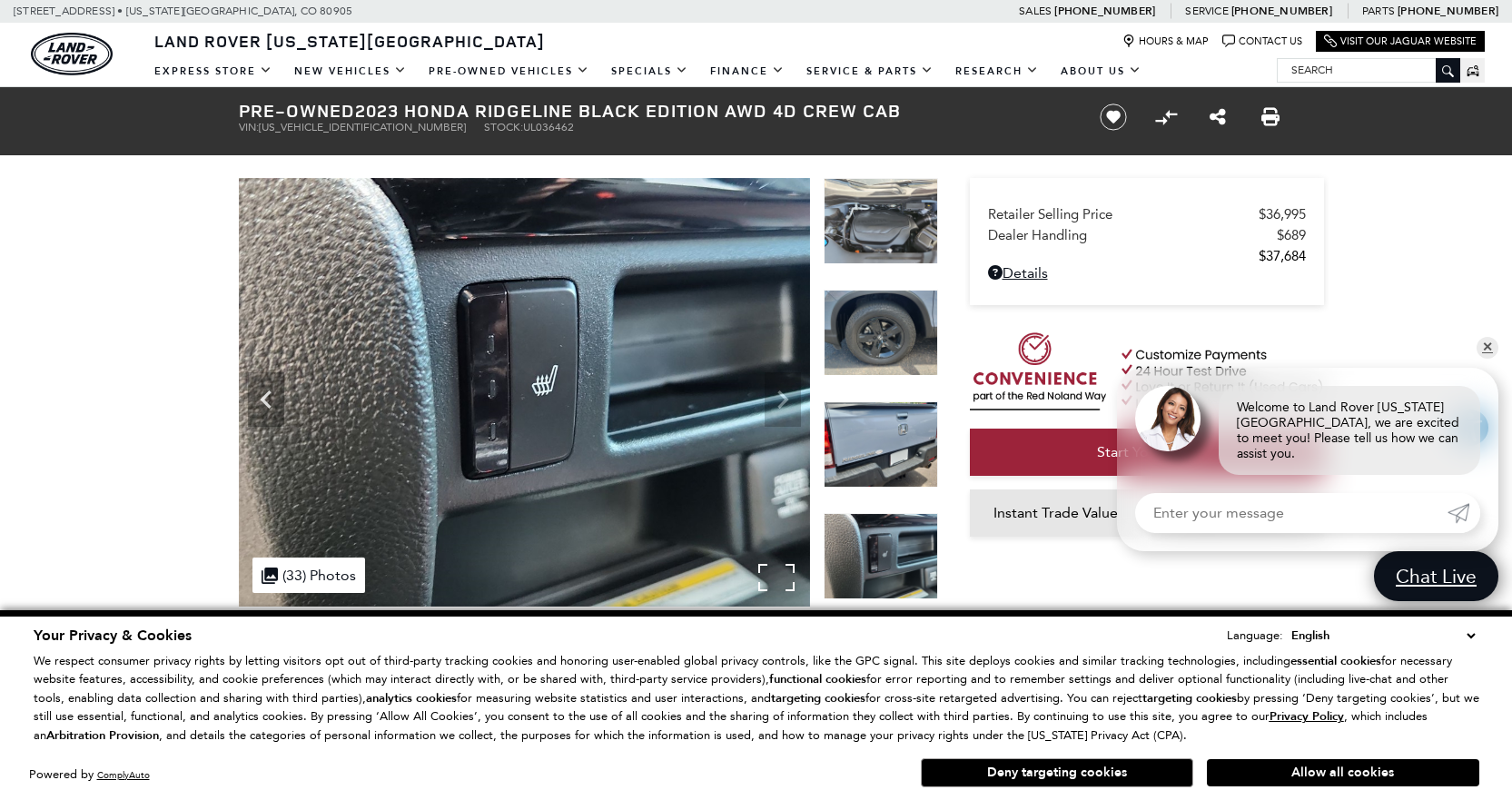
click at [767, 405] on img at bounding box center [525, 393] width 571 height 429
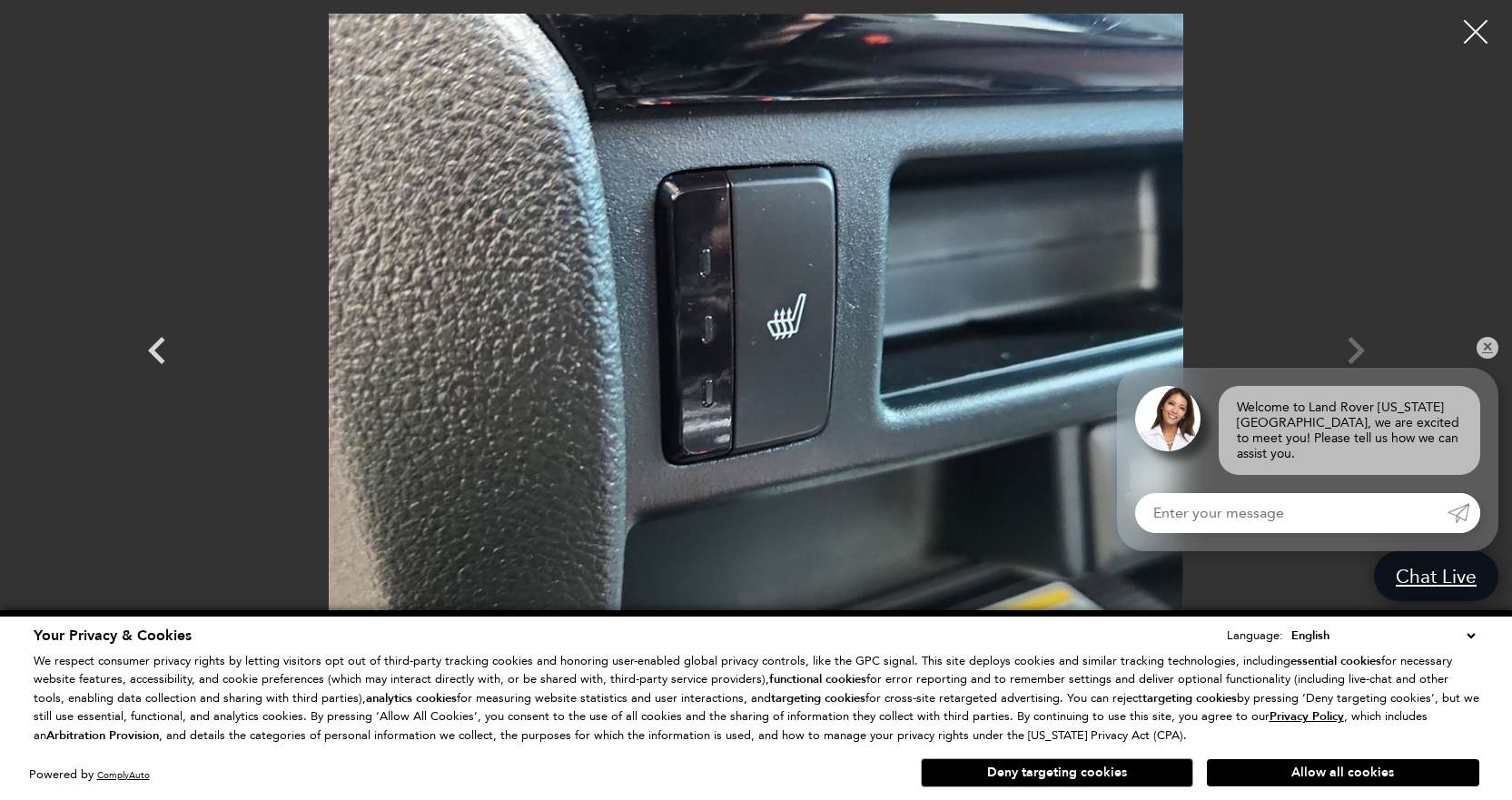
click at [1478, 40] on div at bounding box center [1476, 32] width 48 height 48
